Goal: Task Accomplishment & Management: Manage account settings

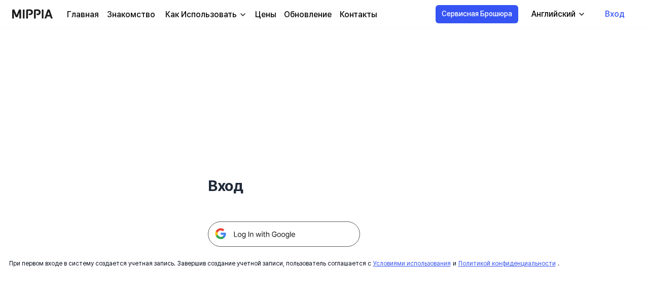
click at [261, 236] on img at bounding box center [284, 234] width 152 height 25
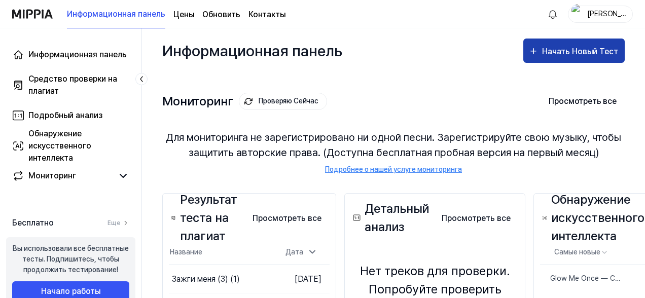
click at [572, 52] on div "Начать Новый Тест" at bounding box center [581, 51] width 78 height 13
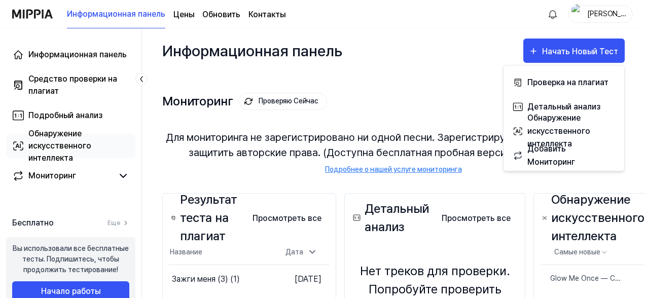
click at [47, 139] on div "Обнаружение искусственного интеллекта" at bounding box center [78, 146] width 101 height 37
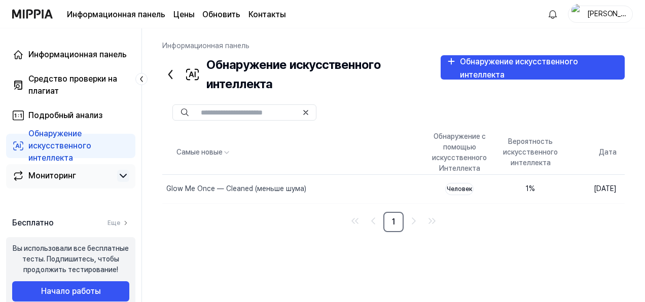
click at [120, 176] on icon at bounding box center [123, 176] width 12 height 12
click at [125, 176] on icon at bounding box center [123, 176] width 6 height 3
click at [122, 223] on link "Еще" at bounding box center [119, 223] width 22 height 9
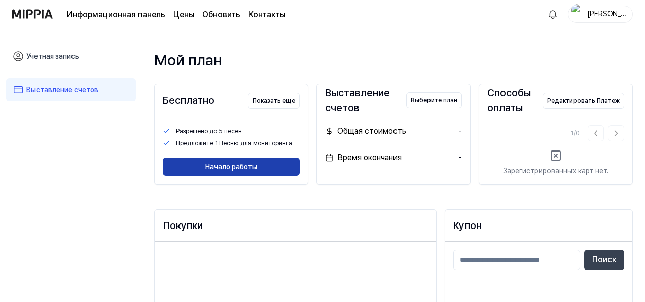
click at [238, 176] on button "Начало работы" at bounding box center [231, 167] width 137 height 18
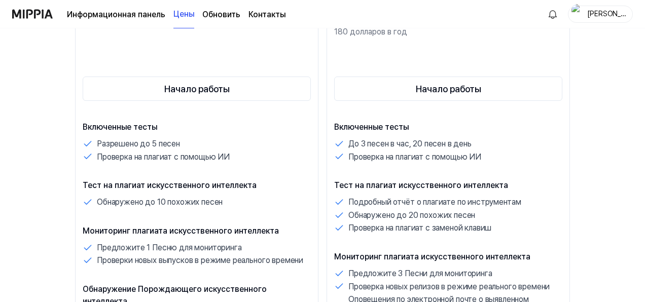
scroll to position [168, 0]
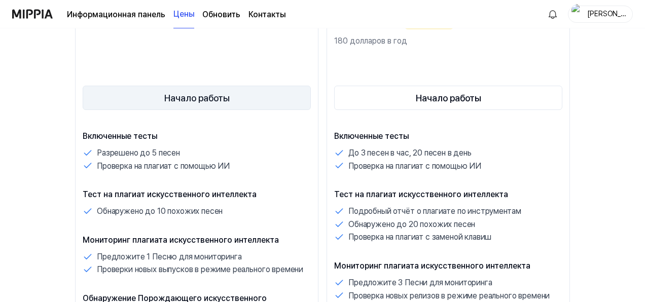
click at [199, 110] on button "Начало работы" at bounding box center [197, 98] width 228 height 24
